Goal: Navigation & Orientation: Find specific page/section

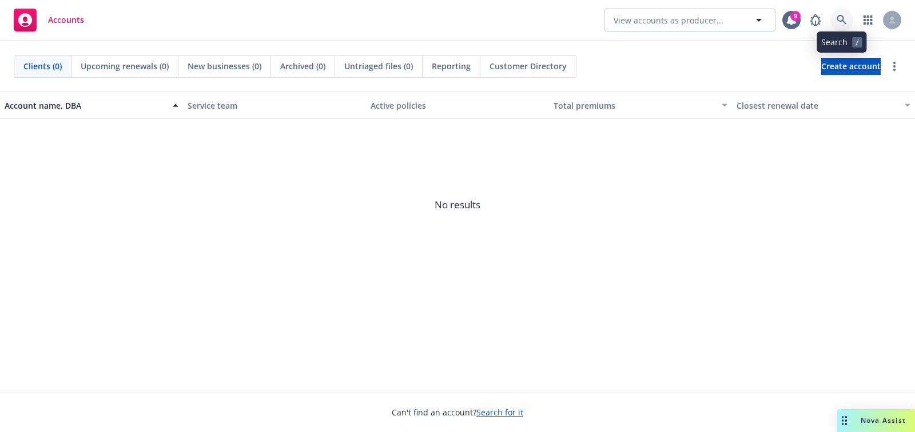
click at [844, 22] on icon at bounding box center [841, 20] width 10 height 10
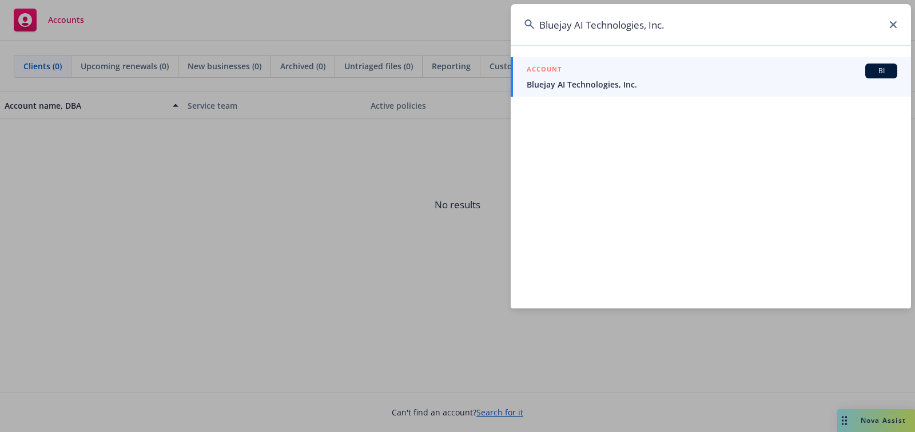
type input "Bluejay AI Technologies, Inc."
click at [573, 74] on div "ACCOUNT BI" at bounding box center [712, 70] width 370 height 15
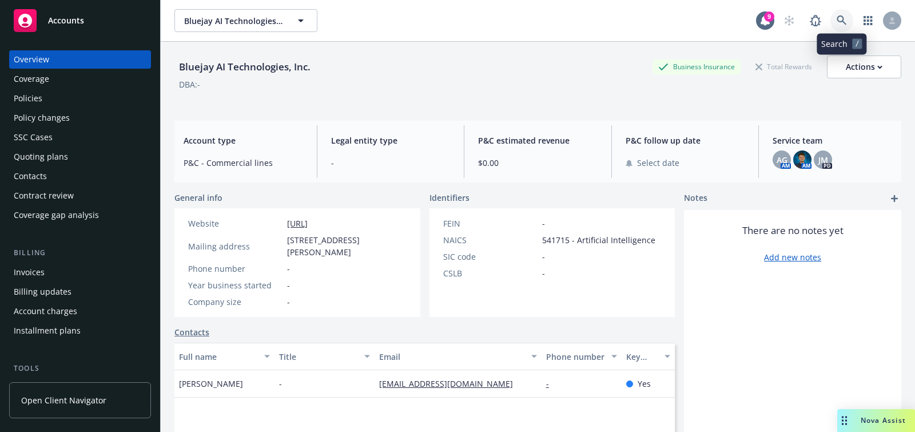
click at [843, 25] on icon at bounding box center [841, 20] width 10 height 10
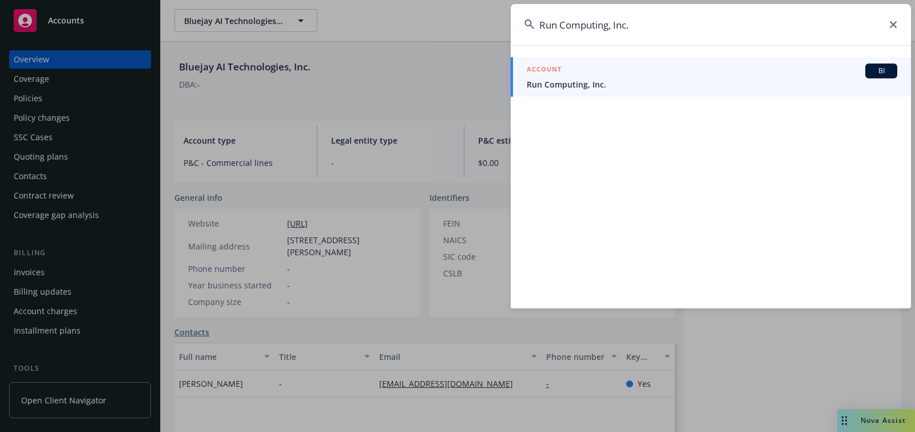
type input "Run Computing, Inc."
click at [767, 75] on div "ACCOUNT BI" at bounding box center [712, 70] width 370 height 15
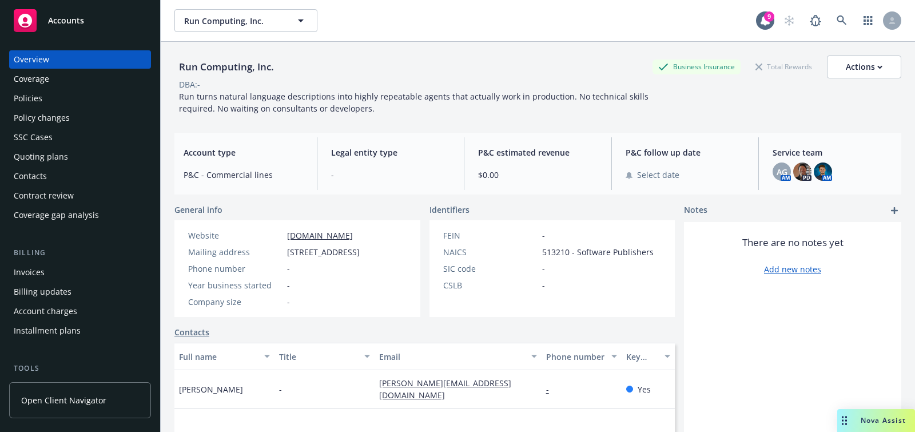
scroll to position [332, 0]
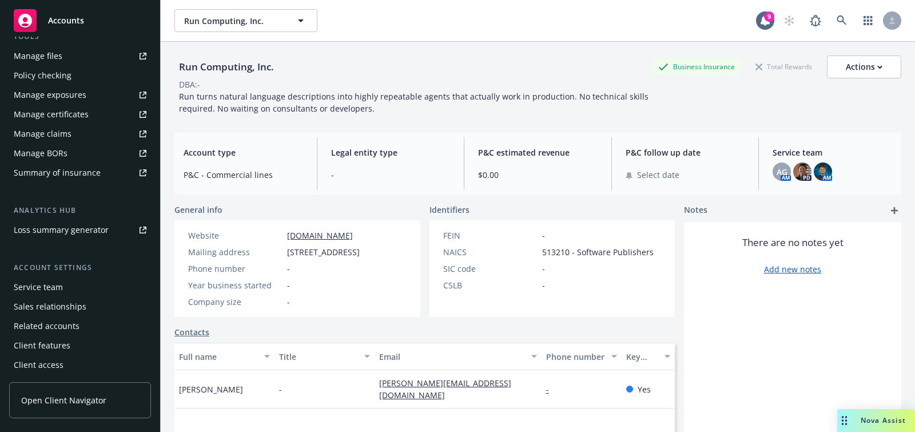
click at [96, 292] on div "Service team" at bounding box center [80, 287] width 133 height 18
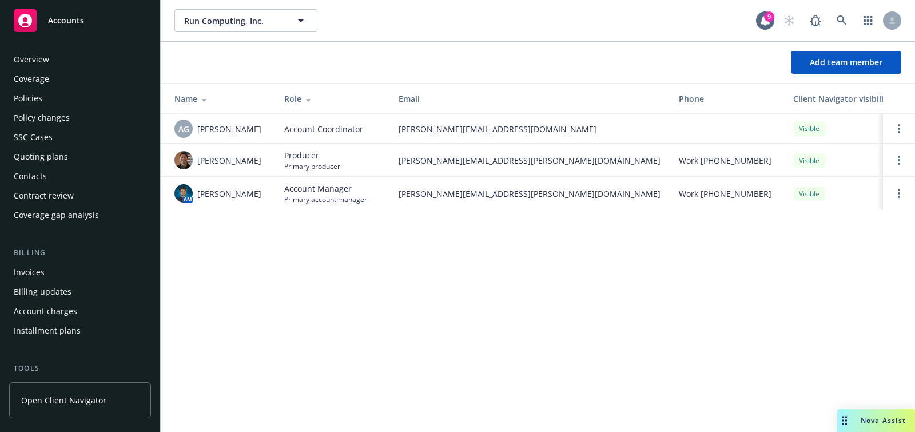
click at [47, 59] on div "Overview" at bounding box center [31, 59] width 35 height 18
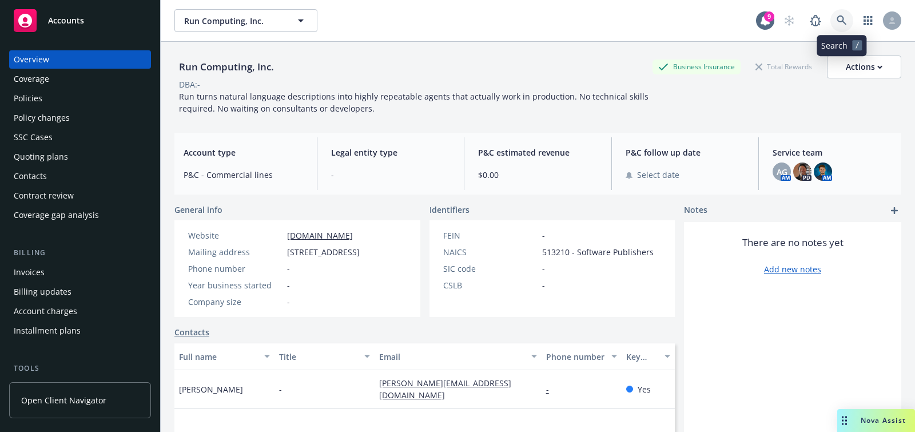
click at [841, 27] on link at bounding box center [841, 20] width 23 height 23
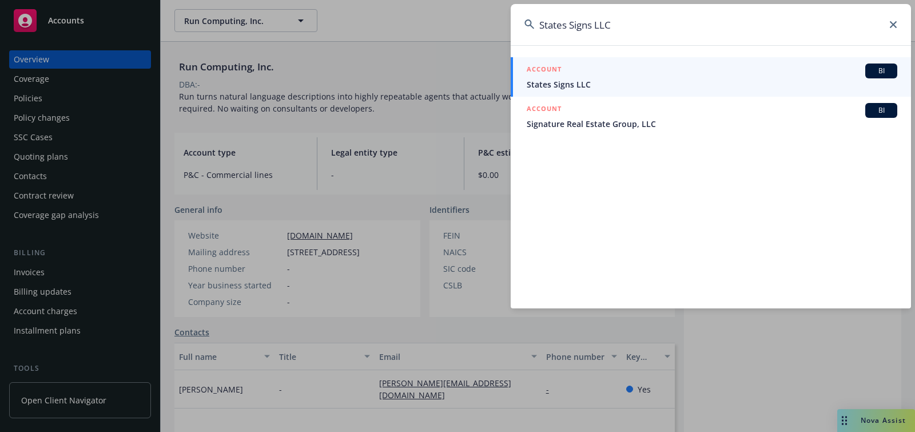
type input "States Signs LLC"
click at [664, 83] on span "States Signs LLC" at bounding box center [712, 84] width 370 height 12
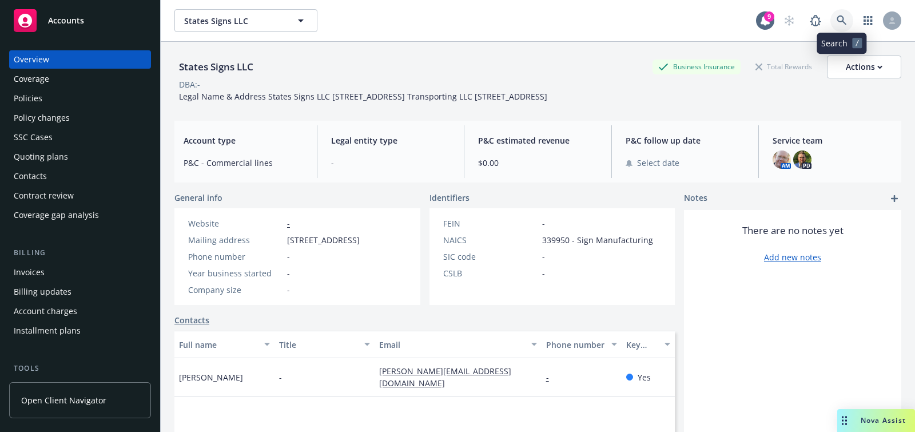
click at [845, 15] on icon at bounding box center [841, 20] width 10 height 10
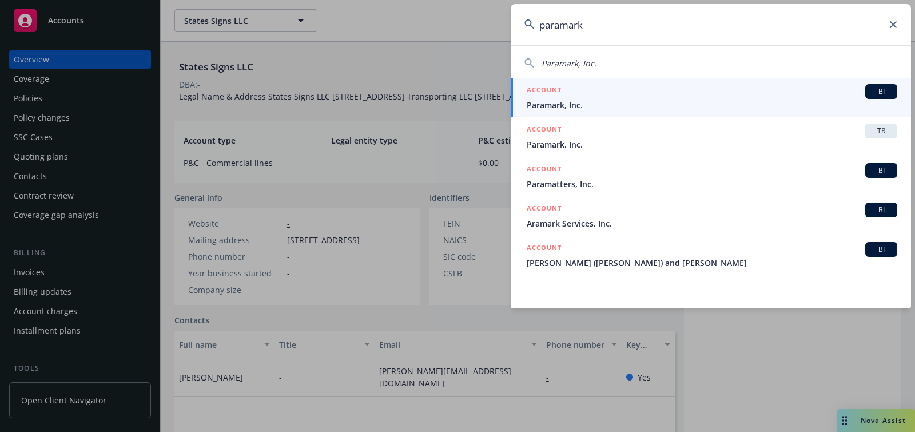
type input "paramark"
click at [580, 103] on span "Paramark, Inc." at bounding box center [712, 105] width 370 height 12
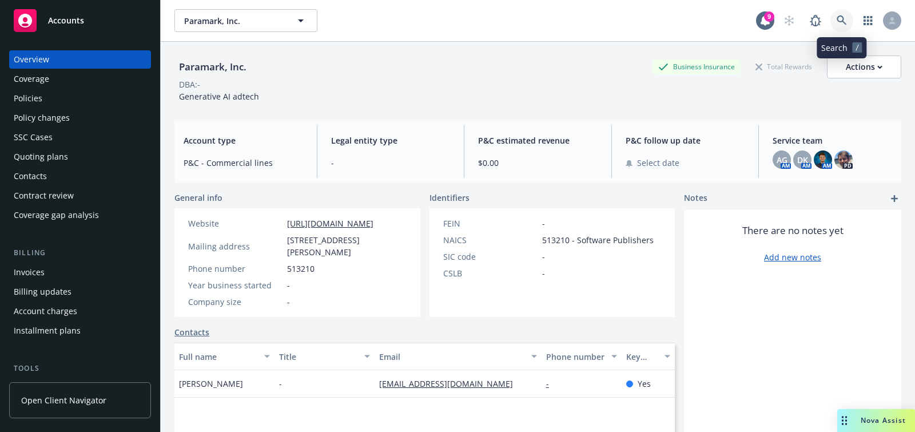
click at [848, 15] on link at bounding box center [841, 20] width 23 height 23
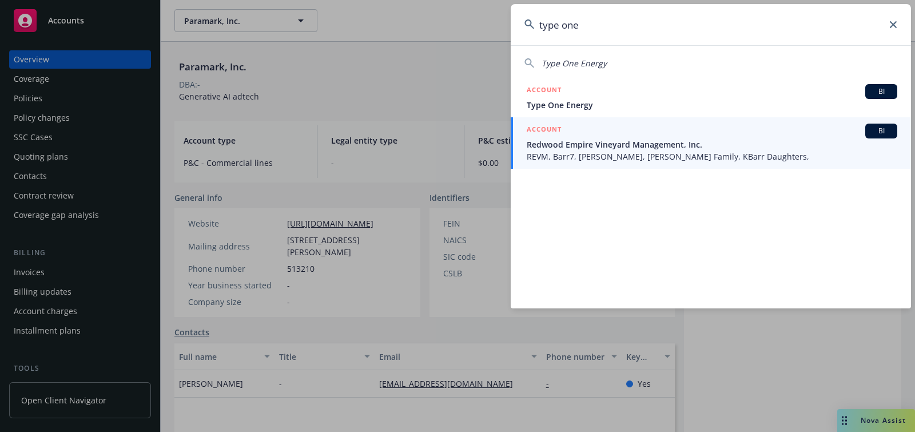
type input "type one"
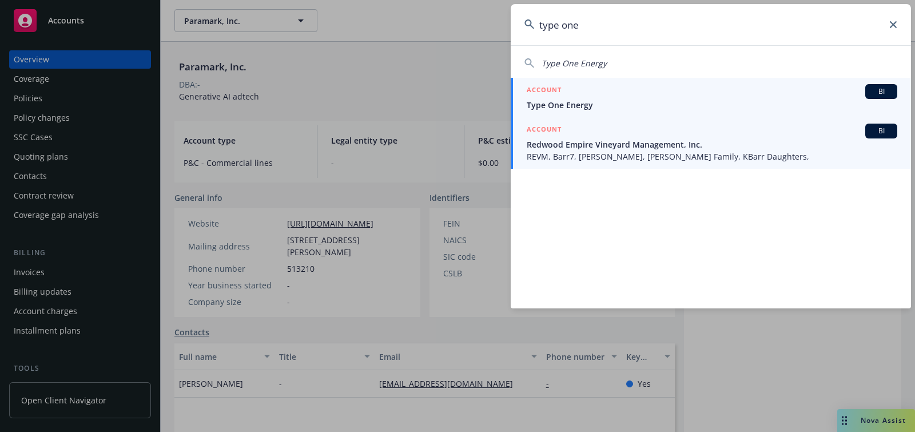
click at [598, 91] on div "ACCOUNT BI" at bounding box center [712, 91] width 370 height 15
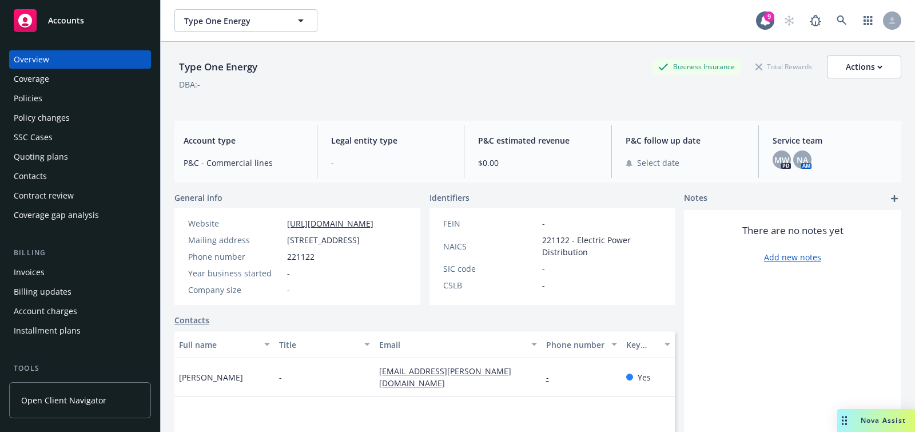
click at [781, 145] on span "Service team" at bounding box center [831, 140] width 119 height 12
click at [782, 155] on span "MW" at bounding box center [781, 160] width 15 height 12
click at [841, 24] on icon at bounding box center [841, 20] width 10 height 10
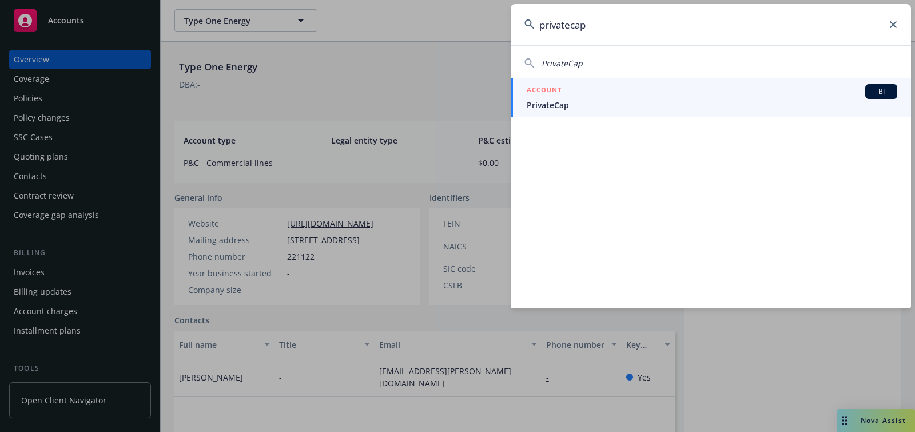
type input "privatecap"
click at [628, 109] on span "PrivateCap" at bounding box center [712, 105] width 370 height 12
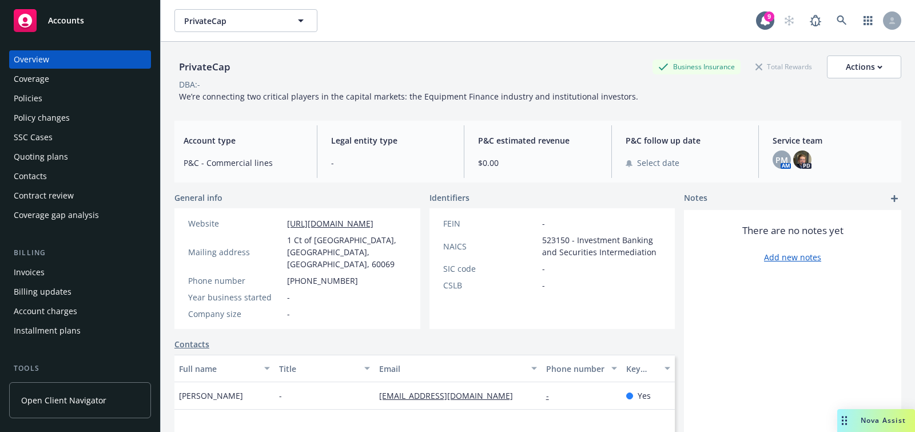
click at [839, 35] on div "PrivateCap PrivateCap 9" at bounding box center [538, 20] width 754 height 41
click at [839, 25] on icon at bounding box center [841, 20] width 10 height 10
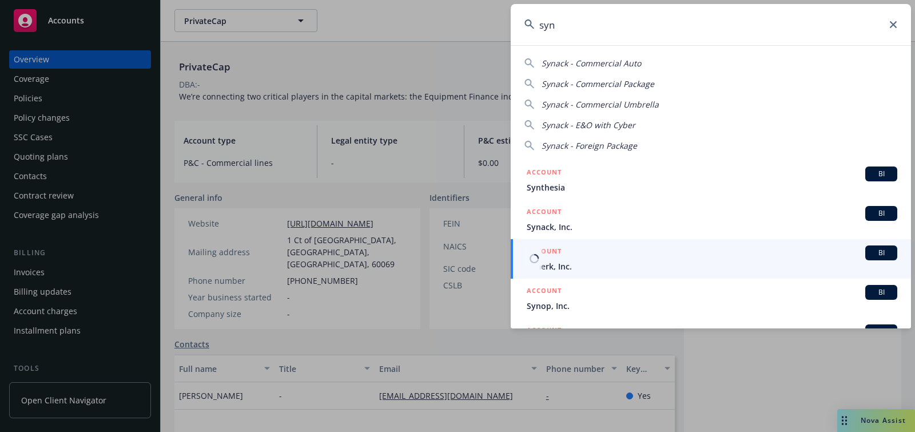
type input "syn"
click at [639, 268] on span "Synerk, Inc." at bounding box center [712, 266] width 370 height 12
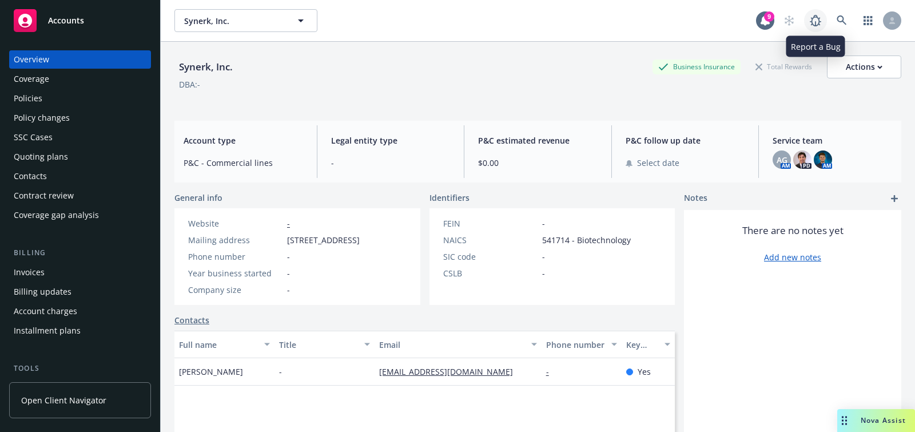
click at [817, 22] on icon at bounding box center [815, 21] width 14 height 14
click at [836, 20] on icon at bounding box center [841, 20] width 10 height 10
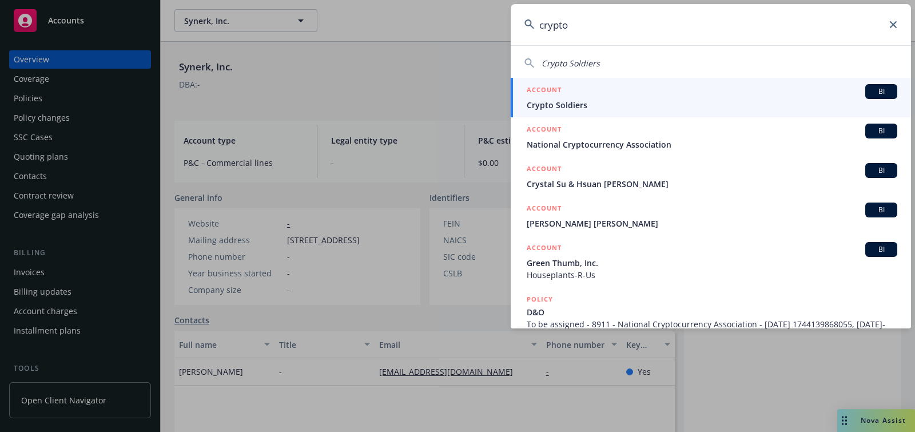
type input "crypto"
click at [675, 107] on span "Crypto Soldiers" at bounding box center [712, 105] width 370 height 12
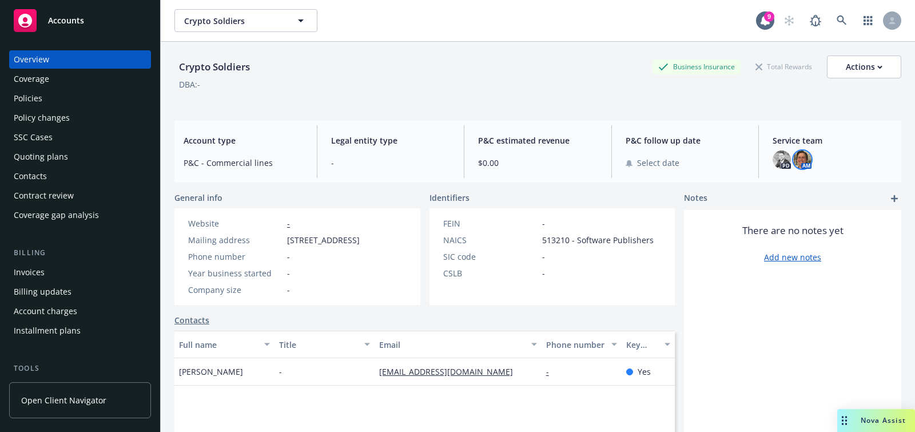
click at [805, 157] on img at bounding box center [802, 159] width 18 height 18
click at [846, 19] on icon at bounding box center [841, 20] width 10 height 10
click at [838, 15] on link at bounding box center [841, 20] width 23 height 23
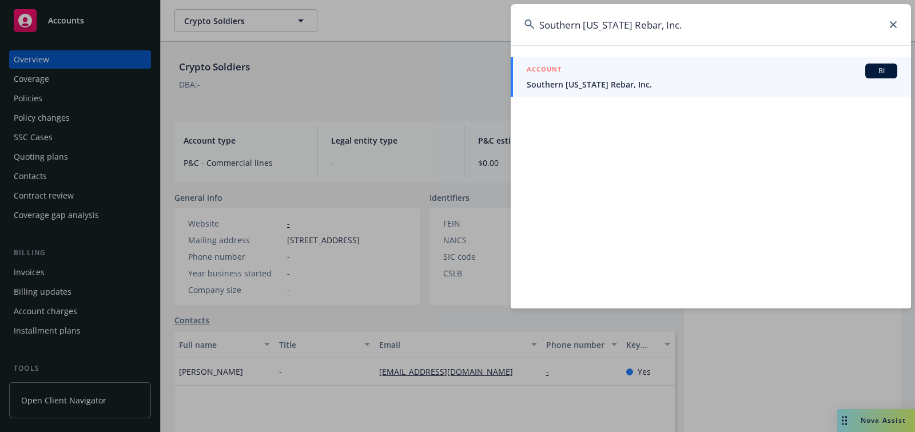
type input "Southern [US_STATE] Rebar, Inc."
click at [710, 72] on div "ACCOUNT BI" at bounding box center [712, 70] width 370 height 15
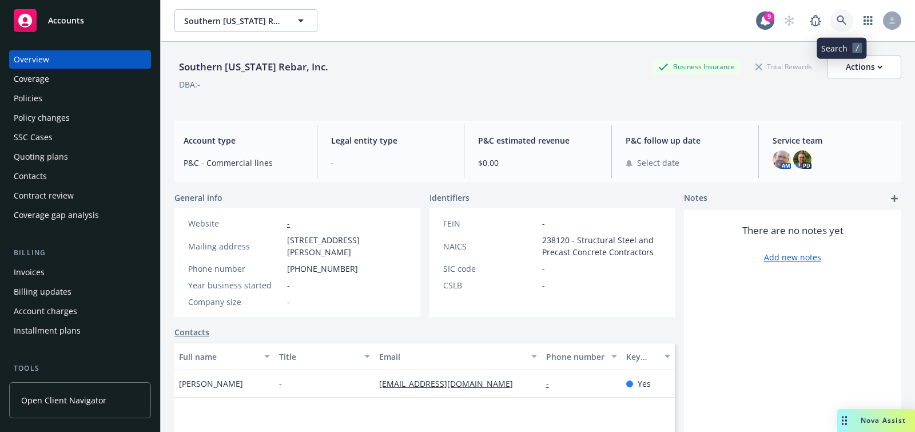
click at [847, 22] on link at bounding box center [841, 20] width 23 height 23
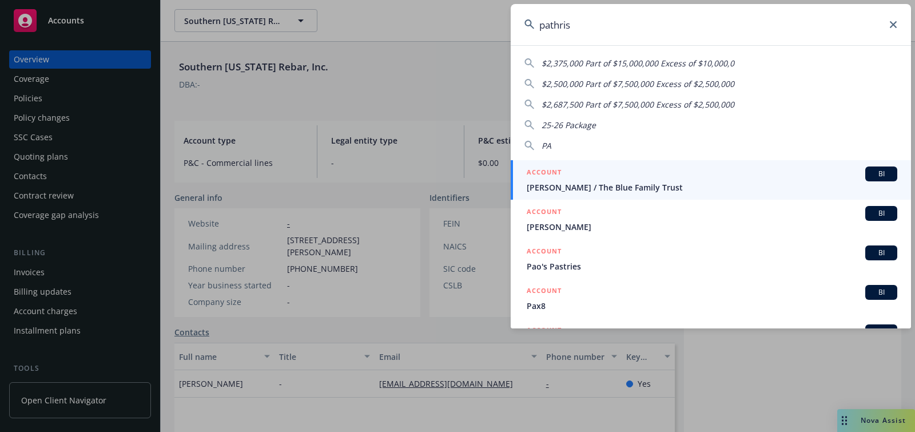
type input "pathrise"
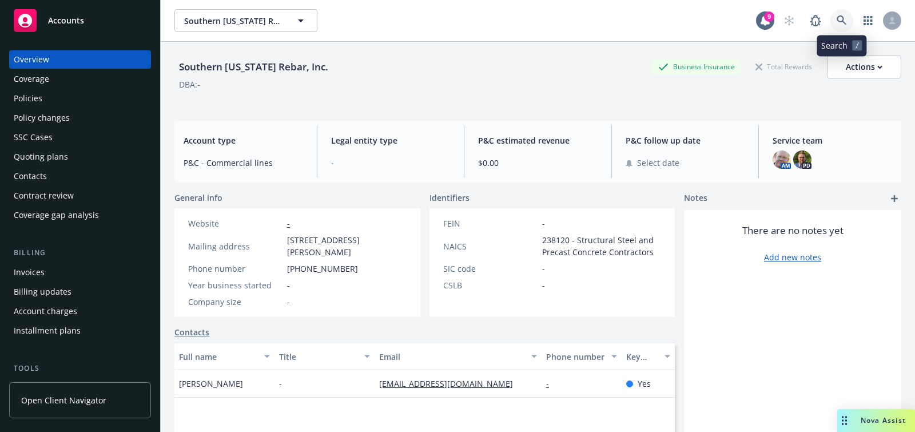
click at [839, 11] on link at bounding box center [841, 20] width 23 height 23
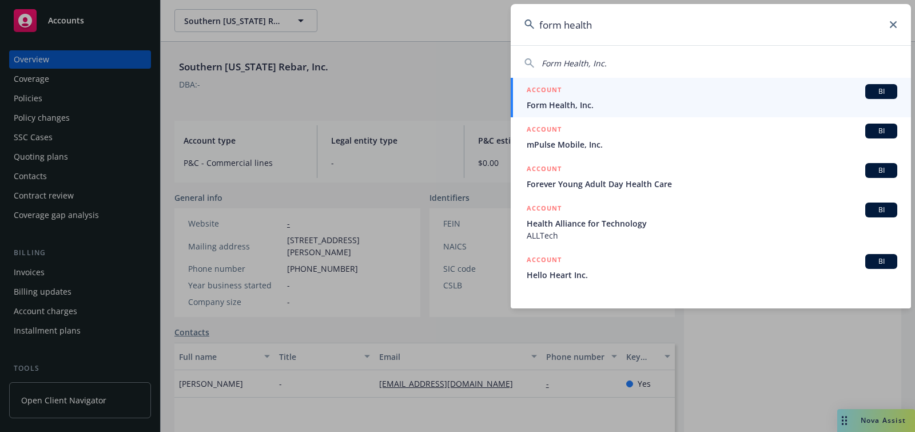
type input "form health"
click at [573, 101] on span "Form Health, Inc." at bounding box center [712, 105] width 370 height 12
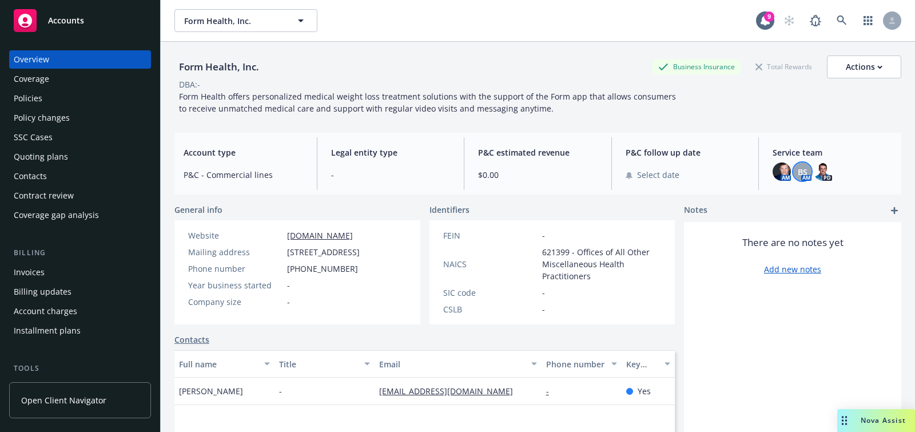
click at [799, 176] on span "BS" at bounding box center [803, 172] width 10 height 12
click at [792, 176] on div "AM BS AM PD" at bounding box center [831, 171] width 119 height 18
click at [847, 18] on link at bounding box center [841, 20] width 23 height 23
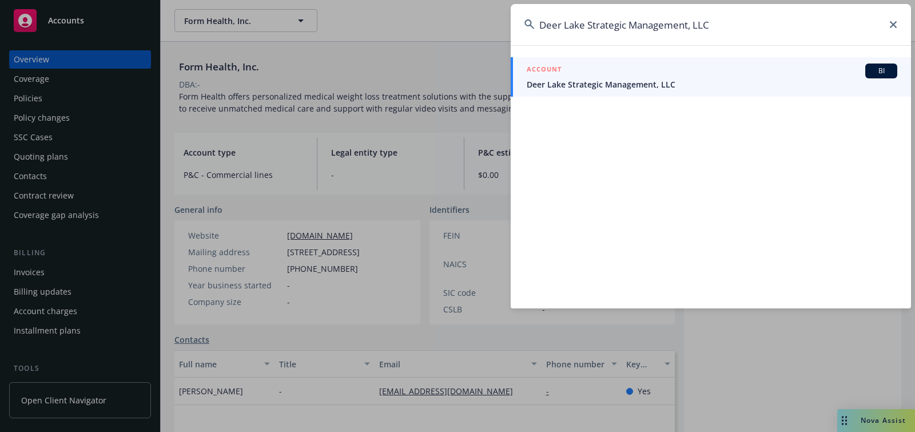
type input "Deer Lake Strategic Management, LLC"
click at [593, 65] on div "ACCOUNT BI" at bounding box center [712, 70] width 370 height 15
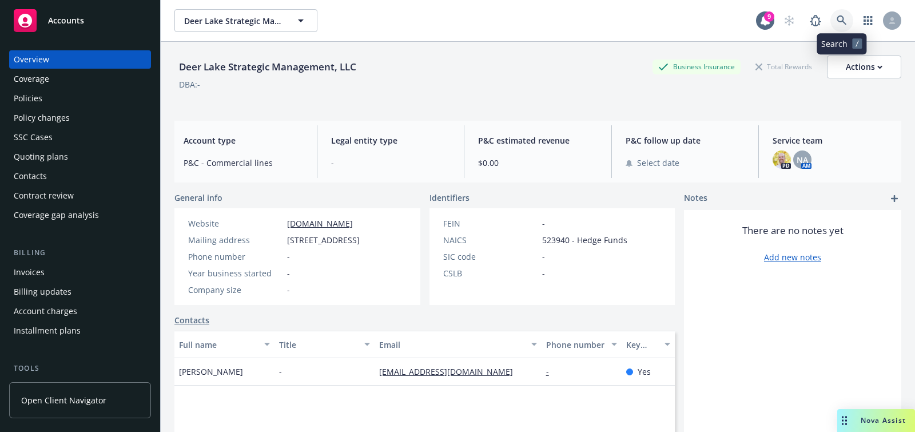
click at [850, 17] on link at bounding box center [841, 20] width 23 height 23
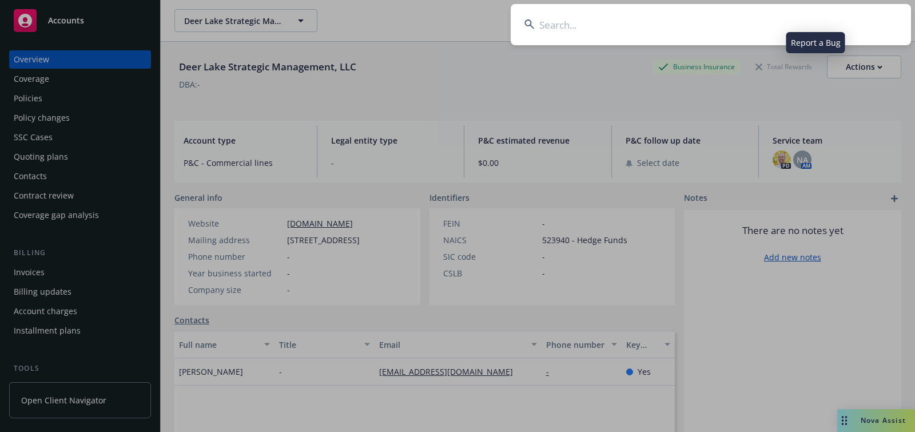
type input "CHERRY BEKAERT LLP"
